Goal: Task Accomplishment & Management: Use online tool/utility

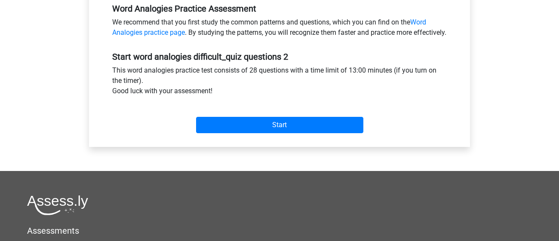
scroll to position [272, 0]
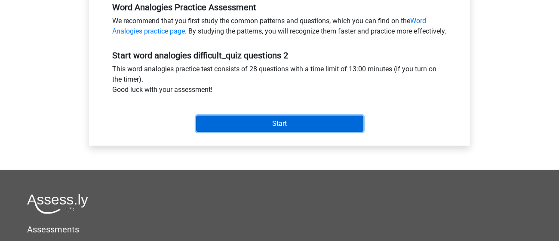
click at [235, 131] on input "Start" at bounding box center [279, 124] width 167 height 16
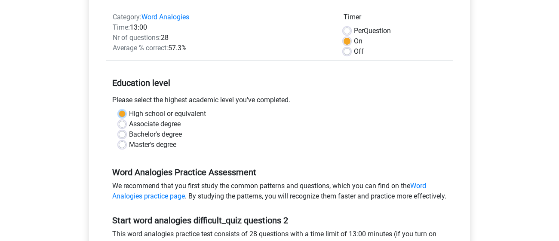
scroll to position [107, 0]
click at [177, 115] on label "High school or equivalent" at bounding box center [167, 114] width 77 height 10
click at [125, 115] on input "High school or equivalent" at bounding box center [122, 113] width 7 height 9
radio input "true"
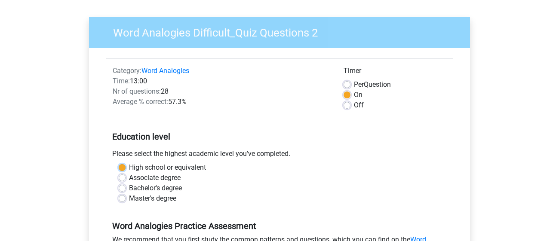
scroll to position [61, 0]
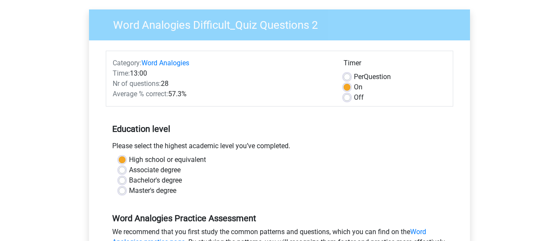
click at [354, 96] on label "Off" at bounding box center [359, 97] width 10 height 10
click at [346, 96] on input "Off" at bounding box center [346, 96] width 7 height 9
radio input "true"
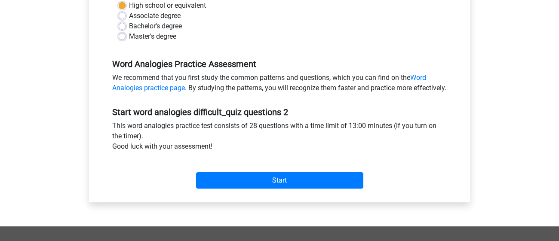
scroll to position [219, 0]
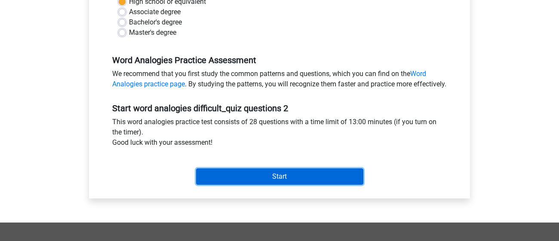
click at [276, 185] on input "Start" at bounding box center [279, 176] width 167 height 16
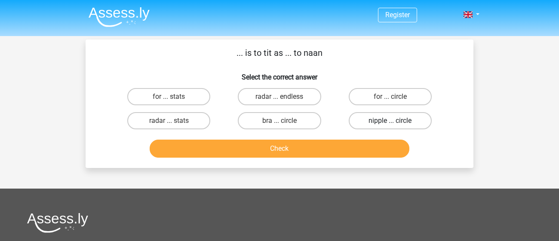
click at [389, 119] on label "nipple ... circle" at bounding box center [389, 120] width 83 height 17
click at [390, 121] on input "nipple ... circle" at bounding box center [393, 124] width 6 height 6
radio input "true"
click at [313, 168] on div "Register Nederlands English" at bounding box center [279, 207] width 559 height 415
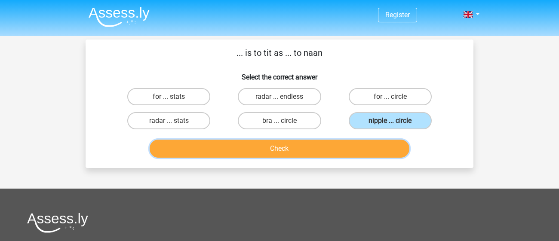
click at [339, 146] on button "Check" at bounding box center [280, 149] width 260 height 18
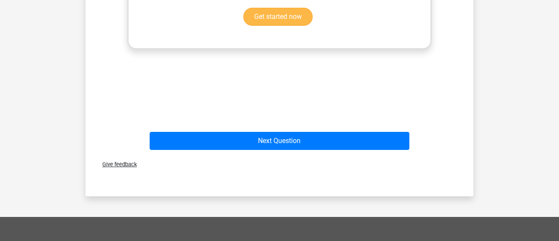
scroll to position [312, 0]
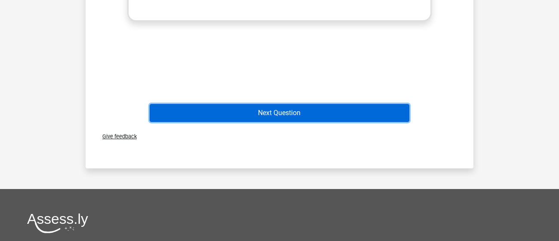
click at [301, 112] on button "Next Question" at bounding box center [280, 113] width 260 height 18
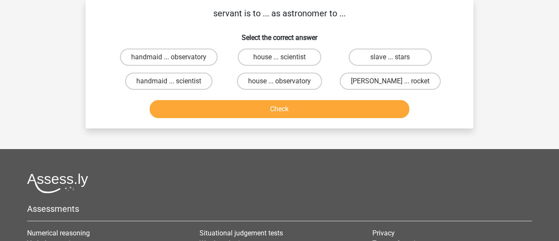
scroll to position [0, 0]
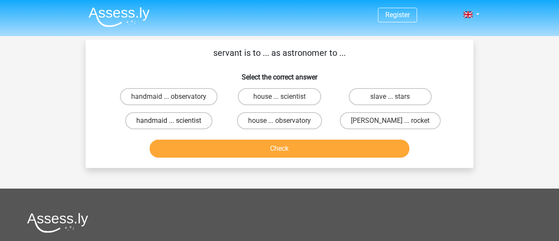
click at [161, 124] on label "handmaid ... scientist" at bounding box center [168, 120] width 87 height 17
click at [169, 124] on input "handmaid ... scientist" at bounding box center [172, 124] width 6 height 6
radio input "true"
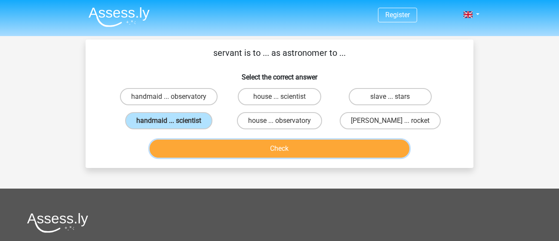
click at [212, 147] on button "Check" at bounding box center [280, 149] width 260 height 18
